Goal: Task Accomplishment & Management: Manage account settings

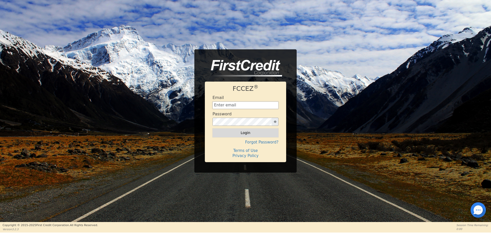
type input "[EMAIL_ADDRESS][DOMAIN_NAME]"
click at [247, 132] on button "Login" at bounding box center [245, 132] width 66 height 9
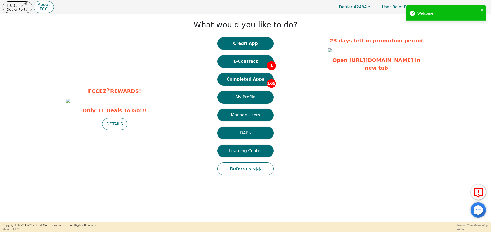
click at [248, 61] on button "E-Contract 1" at bounding box center [245, 61] width 56 height 13
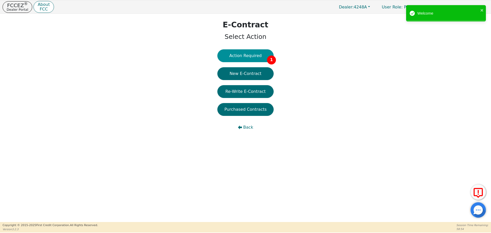
click at [247, 55] on button "Action Required 1" at bounding box center [245, 55] width 56 height 13
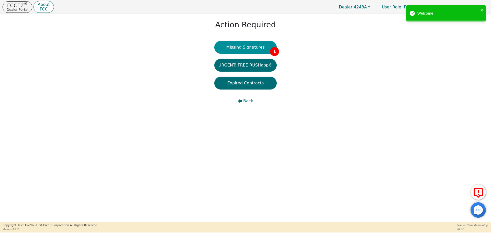
click at [253, 48] on button "Missing Signatures 1" at bounding box center [245, 47] width 63 height 13
